Goal: Book appointment/travel/reservation

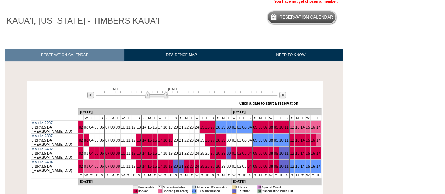
scroll to position [51, 0]
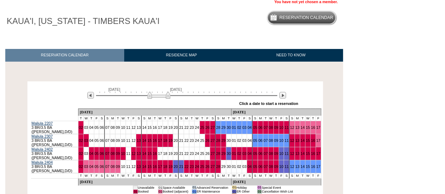
click at [162, 94] on img at bounding box center [158, 94] width 23 height 7
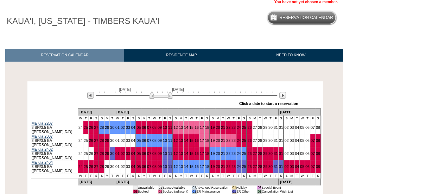
click at [164, 93] on img at bounding box center [160, 94] width 23 height 7
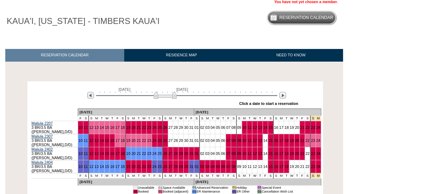
drag, startPoint x: 164, startPoint y: 93, endPoint x: 168, endPoint y: 94, distance: 4.2
click at [168, 94] on img at bounding box center [165, 94] width 23 height 7
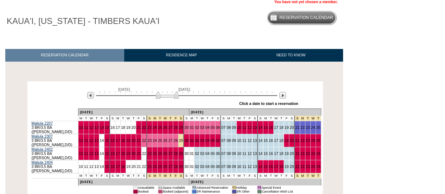
click at [166, 95] on img at bounding box center [167, 94] width 23 height 7
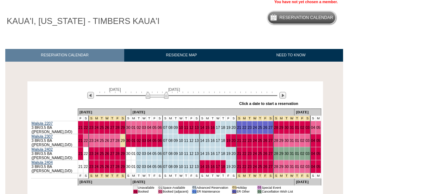
drag, startPoint x: 166, startPoint y: 95, endPoint x: 155, endPoint y: 95, distance: 10.5
click at [155, 95] on img at bounding box center [156, 94] width 23 height 7
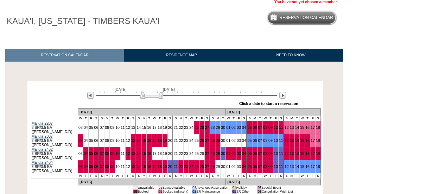
drag, startPoint x: 155, startPoint y: 95, endPoint x: 150, endPoint y: 96, distance: 5.3
click at [150, 96] on img at bounding box center [151, 94] width 23 height 7
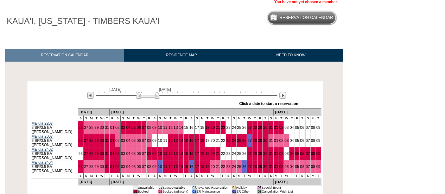
drag, startPoint x: 153, startPoint y: 95, endPoint x: 149, endPoint y: 94, distance: 4.4
click at [149, 94] on img at bounding box center [147, 94] width 23 height 7
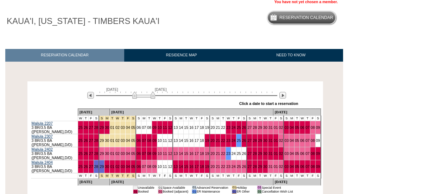
drag, startPoint x: 149, startPoint y: 94, endPoint x: 145, endPoint y: 95, distance: 3.6
click at [145, 95] on img at bounding box center [143, 94] width 23 height 7
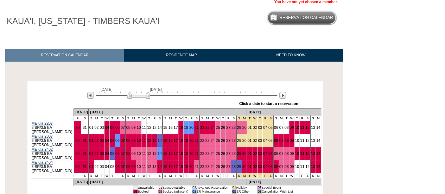
drag, startPoint x: 138, startPoint y: 96, endPoint x: 133, endPoint y: 97, distance: 5.9
click at [133, 97] on img at bounding box center [138, 94] width 23 height 7
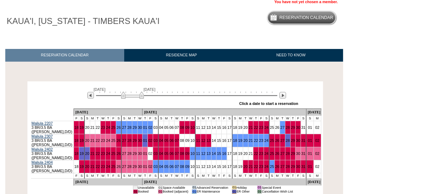
drag, startPoint x: 133, startPoint y: 96, endPoint x: 128, endPoint y: 96, distance: 5.3
click at [128, 96] on img at bounding box center [132, 94] width 23 height 7
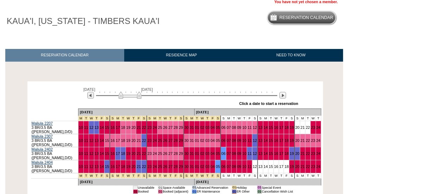
drag, startPoint x: 128, startPoint y: 95, endPoint x: 124, endPoint y: 95, distance: 4.6
click at [124, 95] on img at bounding box center [129, 94] width 23 height 7
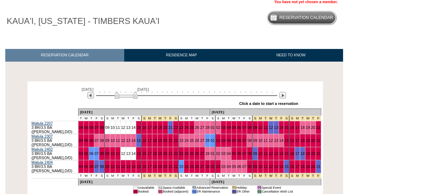
click at [129, 95] on img at bounding box center [126, 94] width 23 height 7
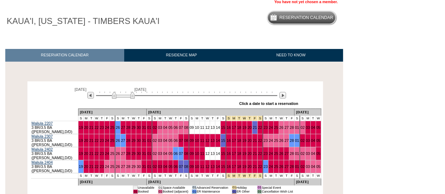
drag, startPoint x: 129, startPoint y: 95, endPoint x: 125, endPoint y: 97, distance: 4.1
click at [125, 97] on img at bounding box center [123, 94] width 23 height 7
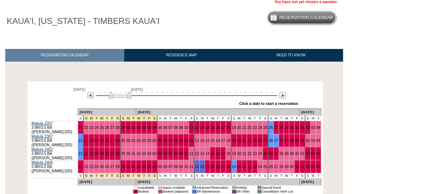
click at [123, 97] on img at bounding box center [120, 94] width 23 height 7
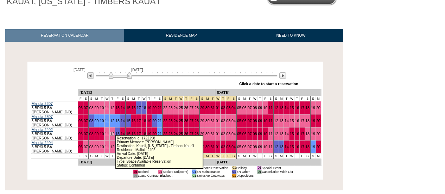
scroll to position [71, 0]
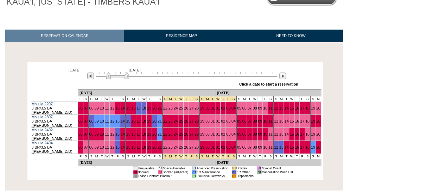
click at [123, 76] on img at bounding box center [117, 75] width 23 height 7
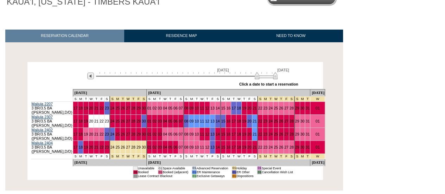
drag, startPoint x: 123, startPoint y: 76, endPoint x: 287, endPoint y: 78, distance: 164.8
click at [287, 78] on div "November 24, 2027 January 8, 2028 » Apply these dates to all the calendars on t…" at bounding box center [175, 76] width 292 height 25
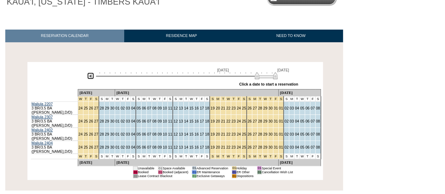
click at [93, 76] on img at bounding box center [90, 75] width 7 height 7
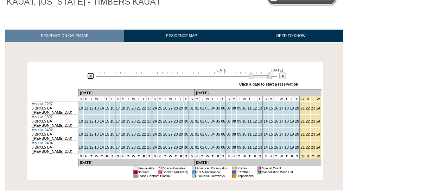
click at [93, 76] on img at bounding box center [90, 75] width 7 height 7
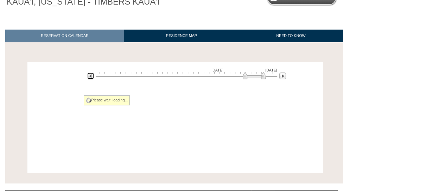
click at [93, 76] on img at bounding box center [90, 75] width 7 height 7
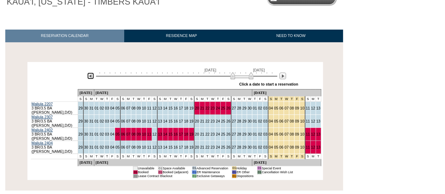
click at [93, 76] on img at bounding box center [90, 75] width 7 height 7
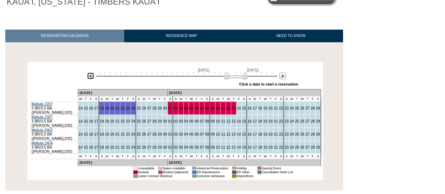
click at [93, 76] on img at bounding box center [90, 75] width 7 height 7
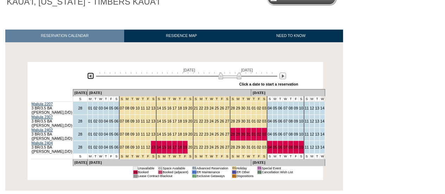
click at [93, 76] on img at bounding box center [90, 75] width 7 height 7
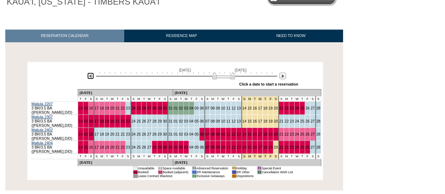
click at [93, 76] on img at bounding box center [90, 75] width 7 height 7
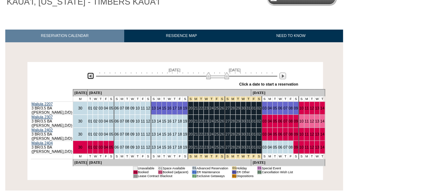
click at [93, 76] on img at bounding box center [90, 75] width 7 height 7
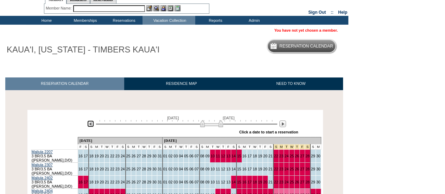
scroll to position [27, 0]
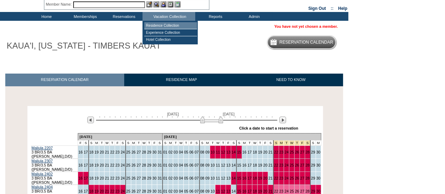
click at [166, 23] on td "Residence Collection" at bounding box center [170, 25] width 53 height 7
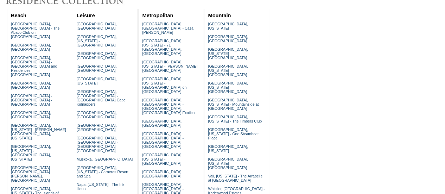
scroll to position [77, 0]
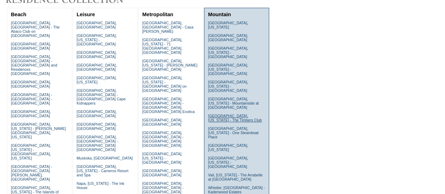
click at [219, 114] on link "[GEOGRAPHIC_DATA], [US_STATE] - The Timbers Club" at bounding box center [235, 118] width 54 height 8
